Goal: Transaction & Acquisition: Download file/media

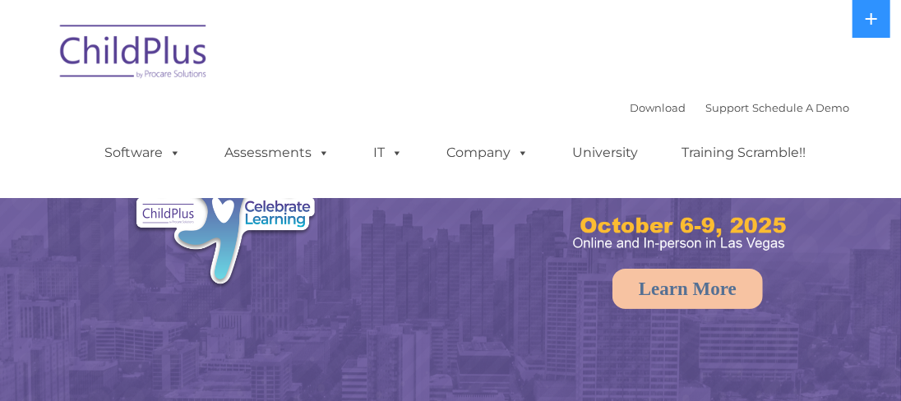
select select "MEDIUM"
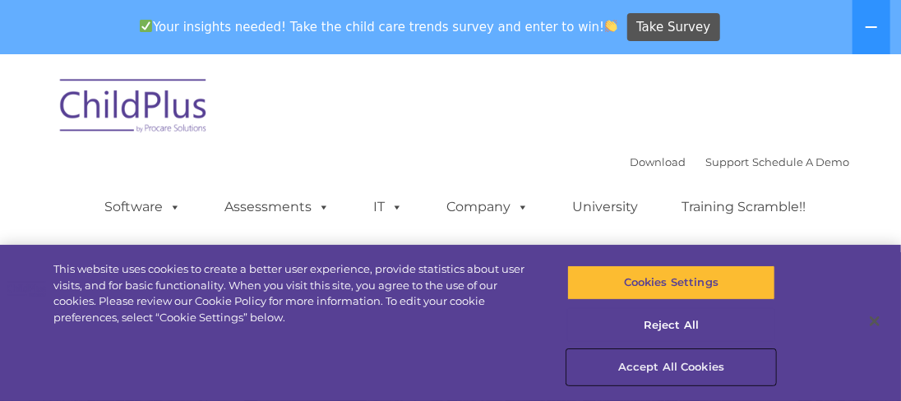
click at [680, 366] on button "Accept All Cookies" at bounding box center [670, 367] width 207 height 35
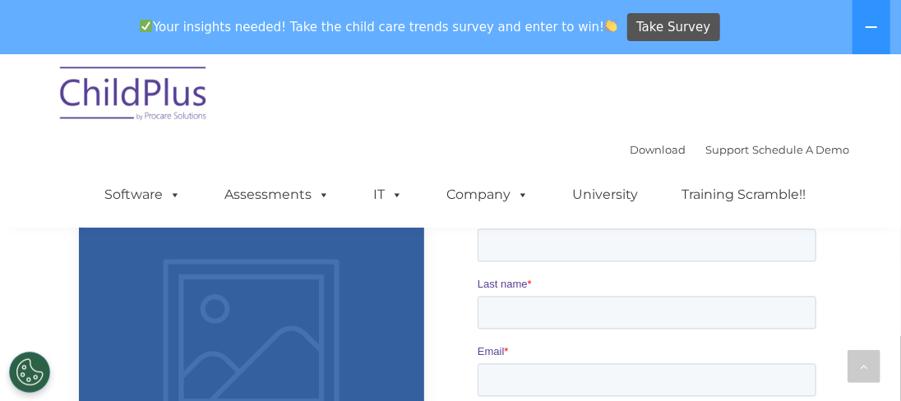
scroll to position [1420, 0]
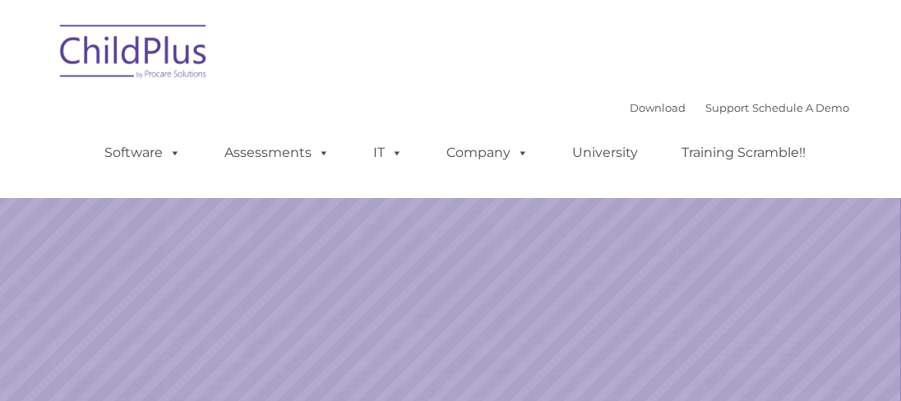
select select "MEDIUM"
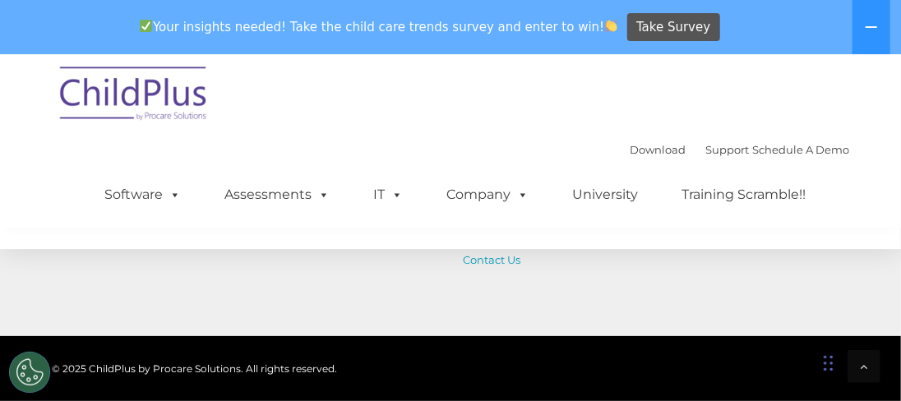
scroll to position [2027, 0]
click at [630, 155] on link "Download" at bounding box center [658, 149] width 56 height 13
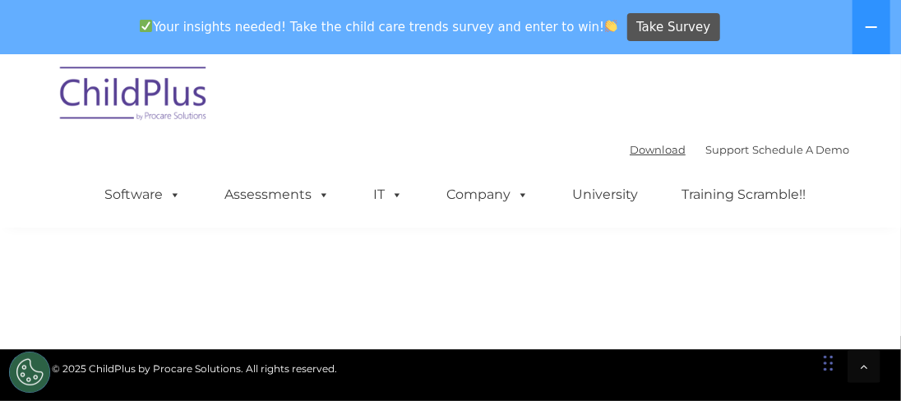
scroll to position [1392, 0]
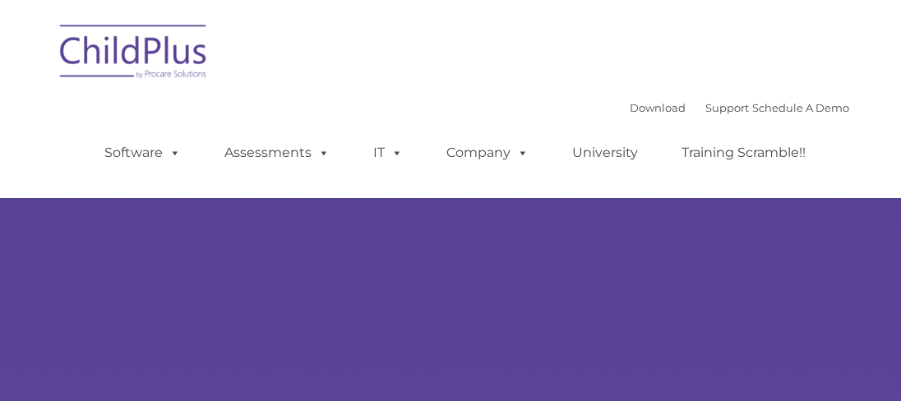
select select "MEDIUM"
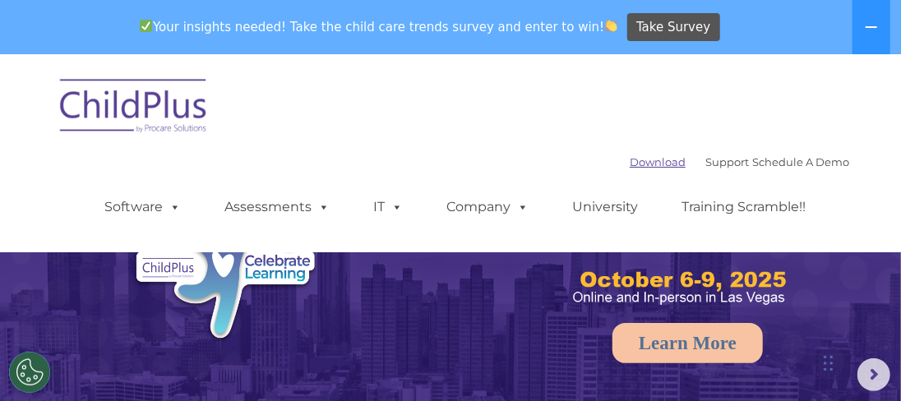
click at [641, 168] on link "Download" at bounding box center [658, 161] width 56 height 13
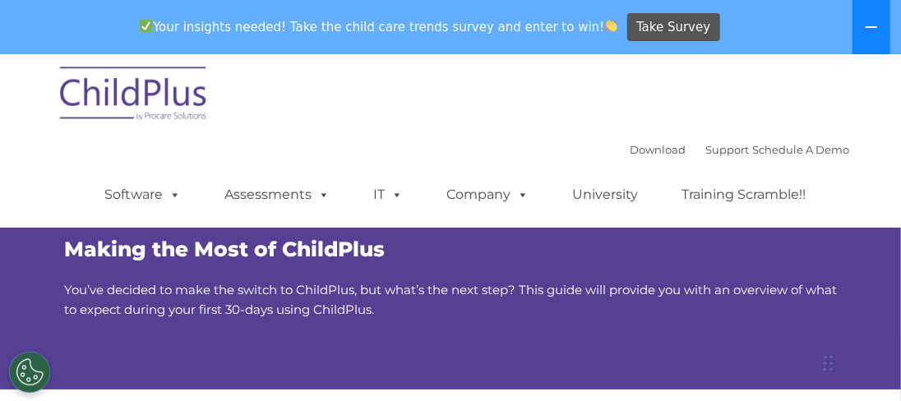
click at [869, 26] on icon at bounding box center [872, 27] width 12 height 2
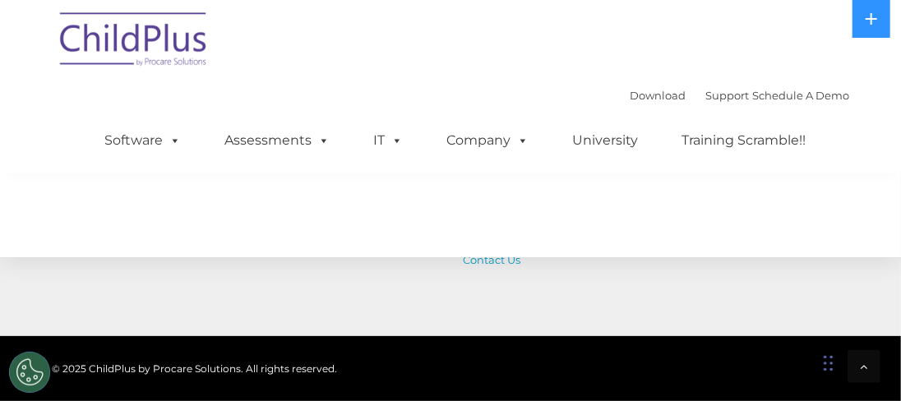
scroll to position [3060, 0]
